Goal: Task Accomplishment & Management: Complete application form

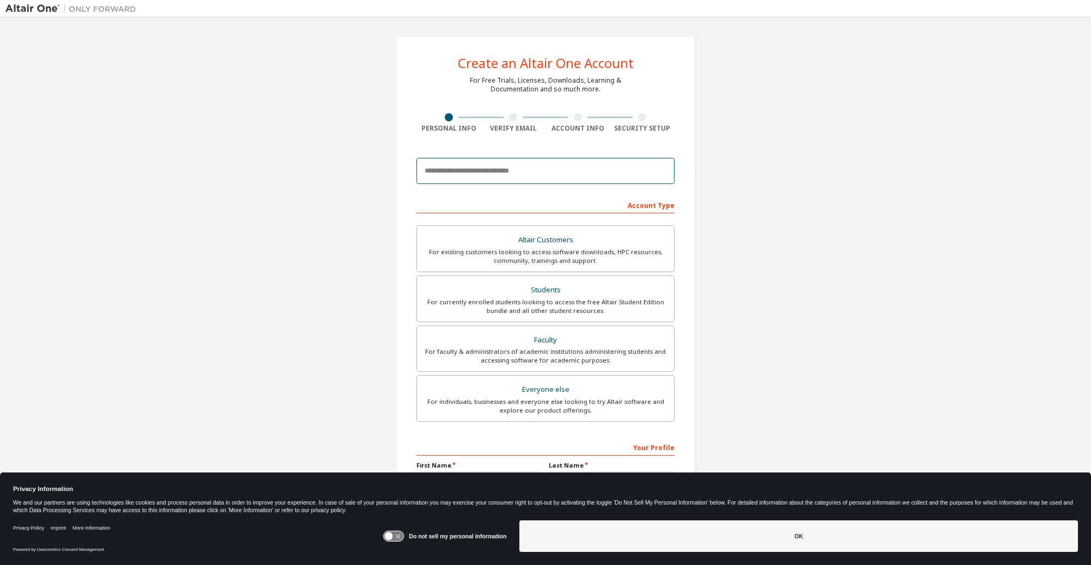
click at [492, 175] on input "email" at bounding box center [545, 171] width 258 height 26
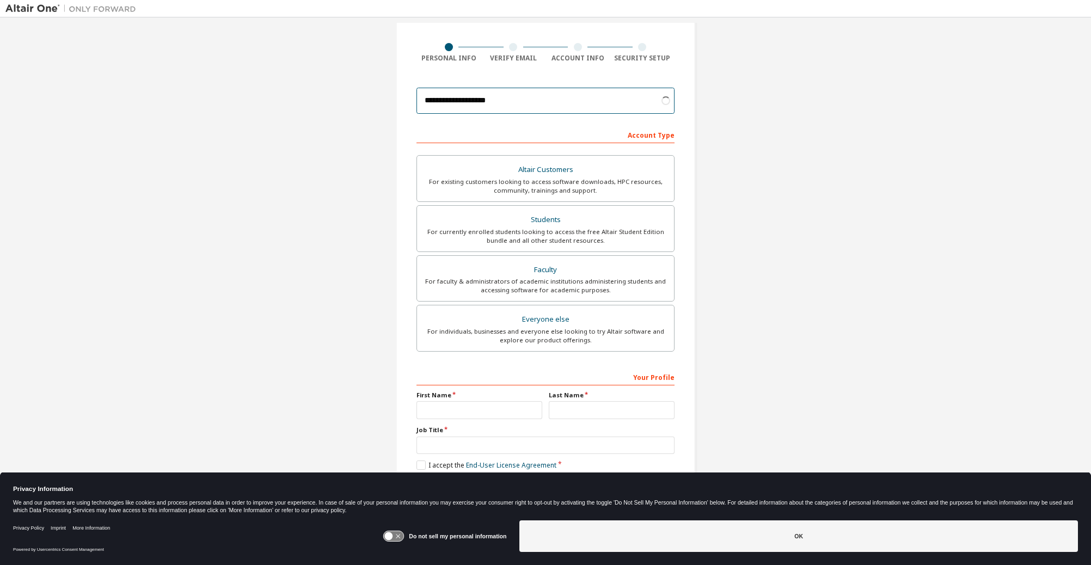
scroll to position [71, 0]
type input "**********"
click at [575, 219] on div "Students" at bounding box center [545, 218] width 244 height 15
click at [496, 405] on input "text" at bounding box center [479, 409] width 126 height 18
type input "****"
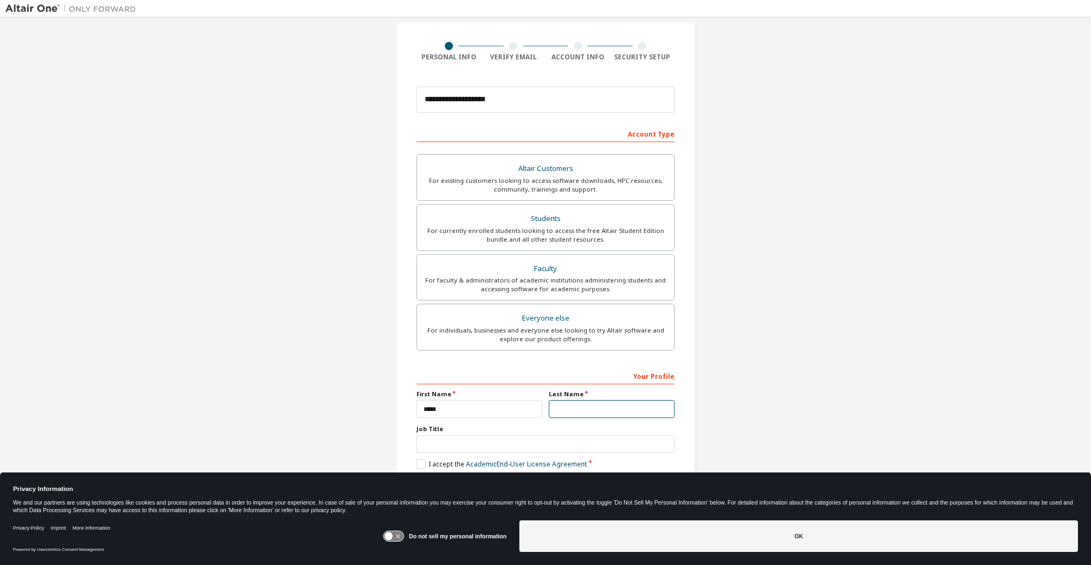
click at [551, 410] on input "text" at bounding box center [612, 409] width 126 height 18
type input "********"
click at [712, 552] on div "Do not sell my personal information OK" at bounding box center [730, 537] width 695 height 42
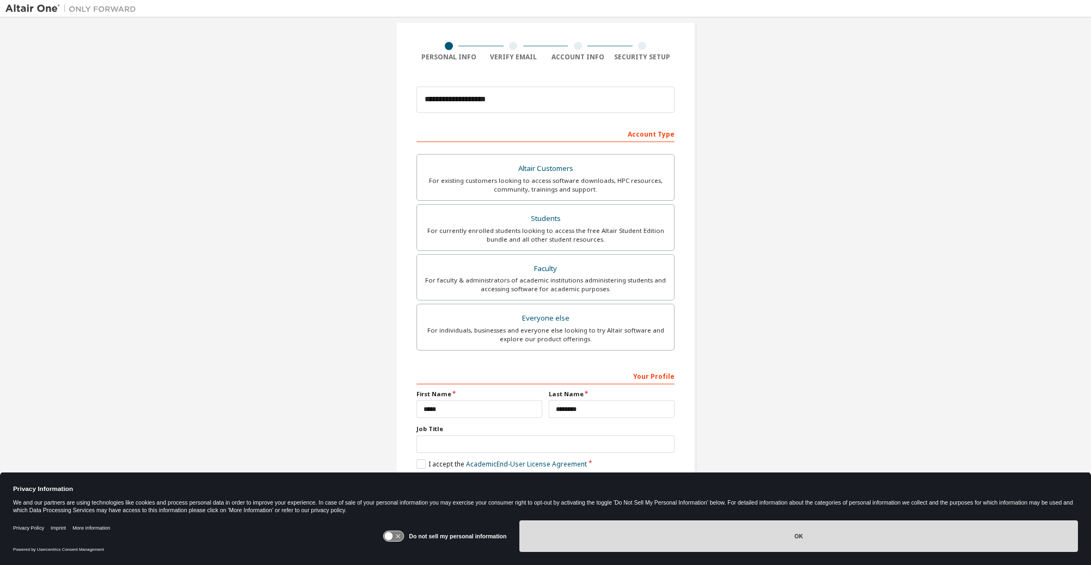
click at [714, 543] on button "OK" at bounding box center [798, 536] width 558 height 32
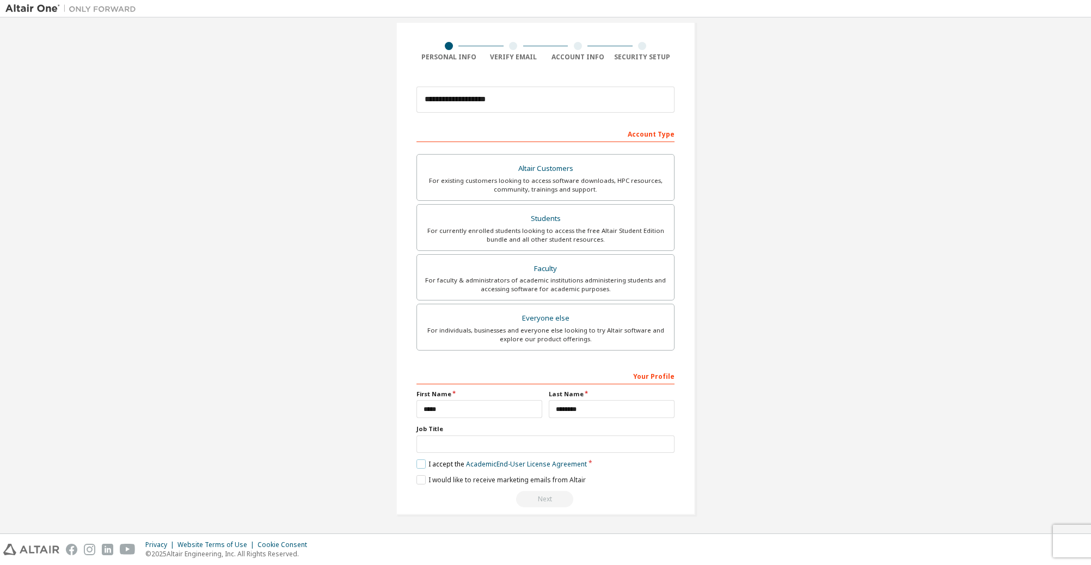
click at [421, 465] on label "I accept the Academic End-User License Agreement" at bounding box center [501, 463] width 170 height 9
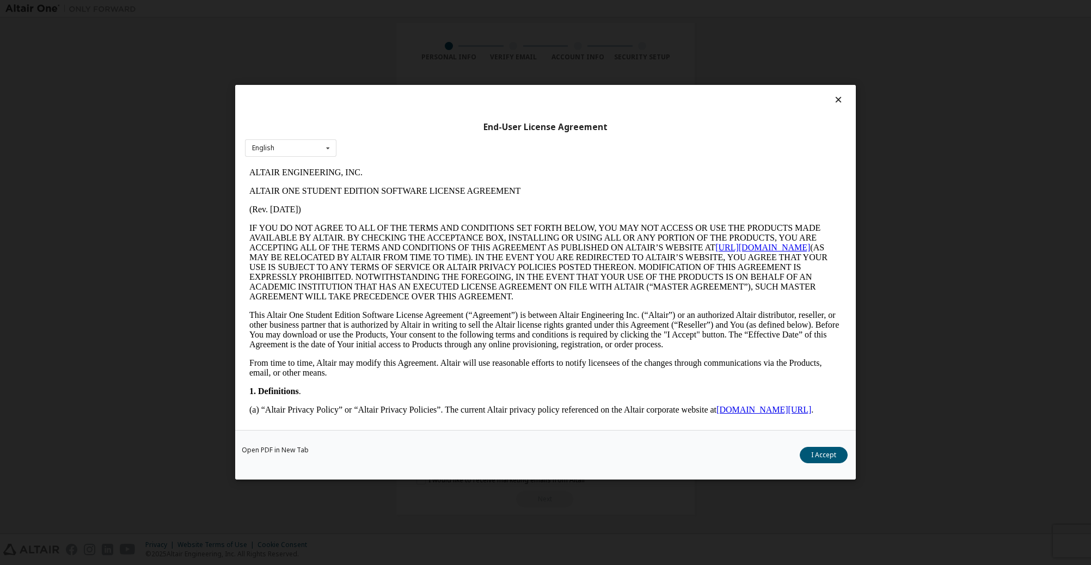
scroll to position [0, 0]
click at [810, 449] on button "I Accept" at bounding box center [824, 455] width 48 height 16
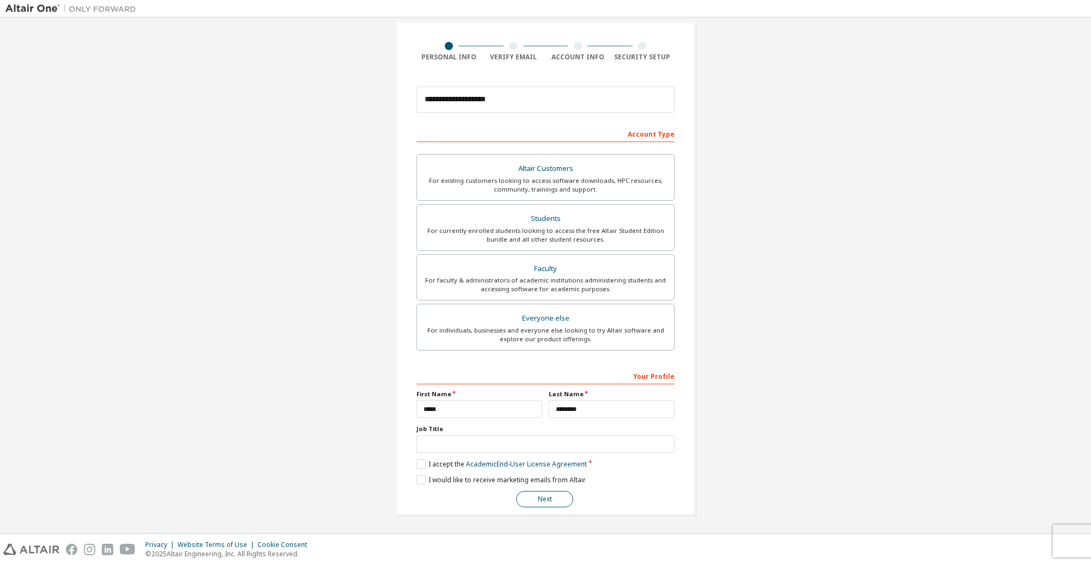
click at [550, 495] on button "Next" at bounding box center [544, 499] width 57 height 16
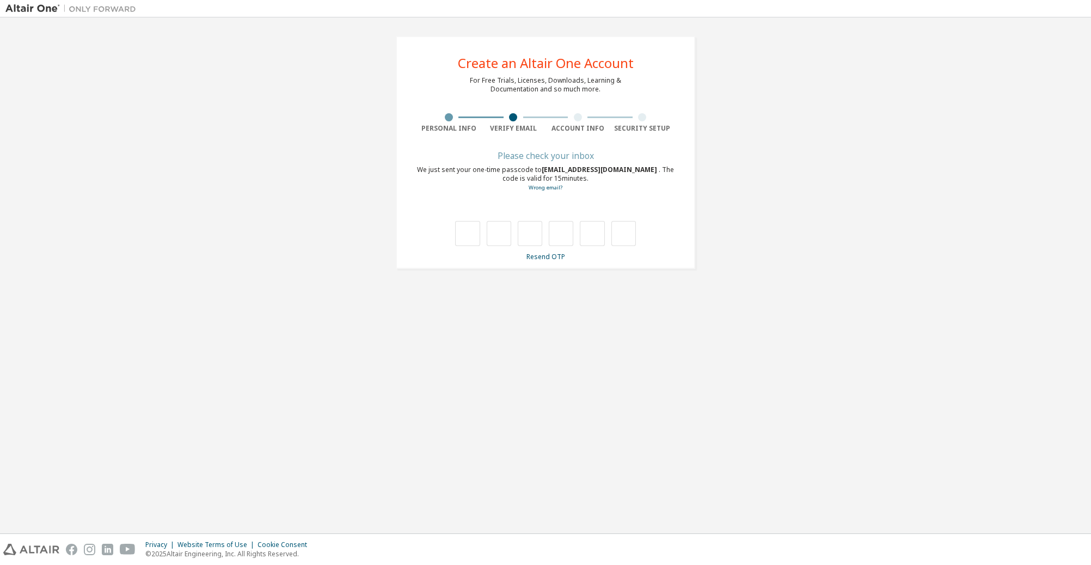
type input "*"
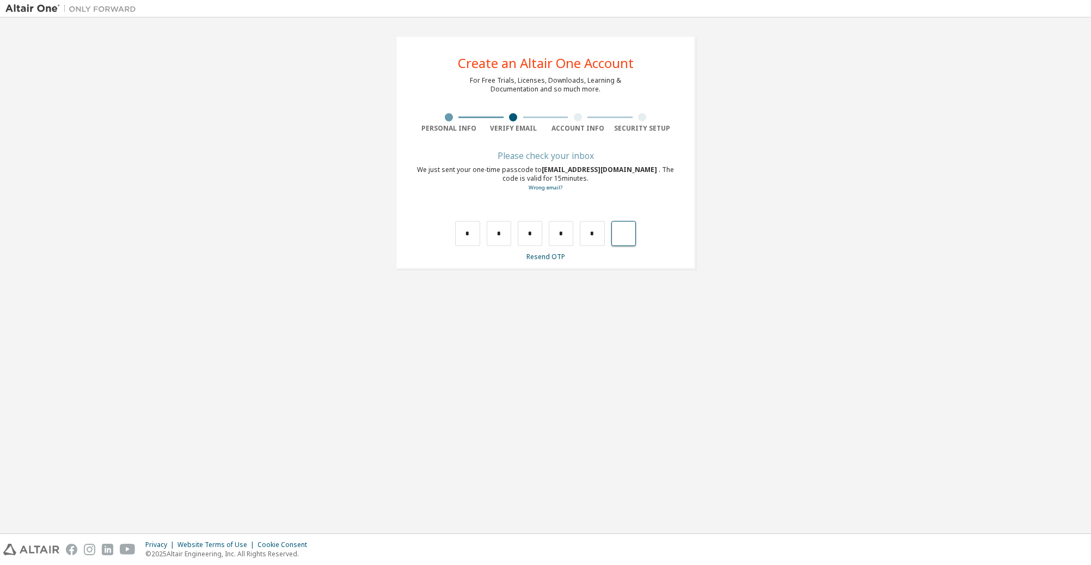
type input "*"
